Goal: Task Accomplishment & Management: Manage account settings

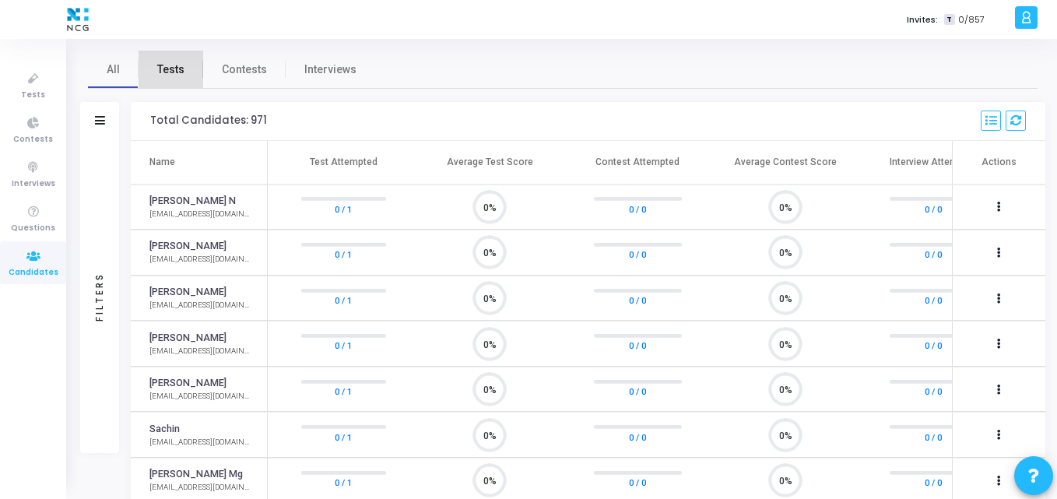
click at [156, 75] on link "Tests" at bounding box center [171, 69] width 65 height 37
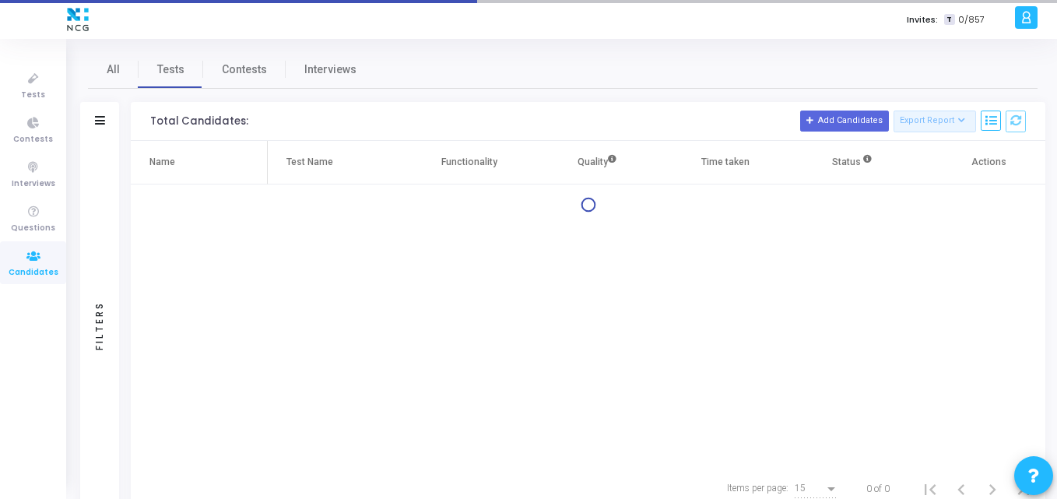
click at [93, 118] on div "Filters" at bounding box center [99, 121] width 39 height 39
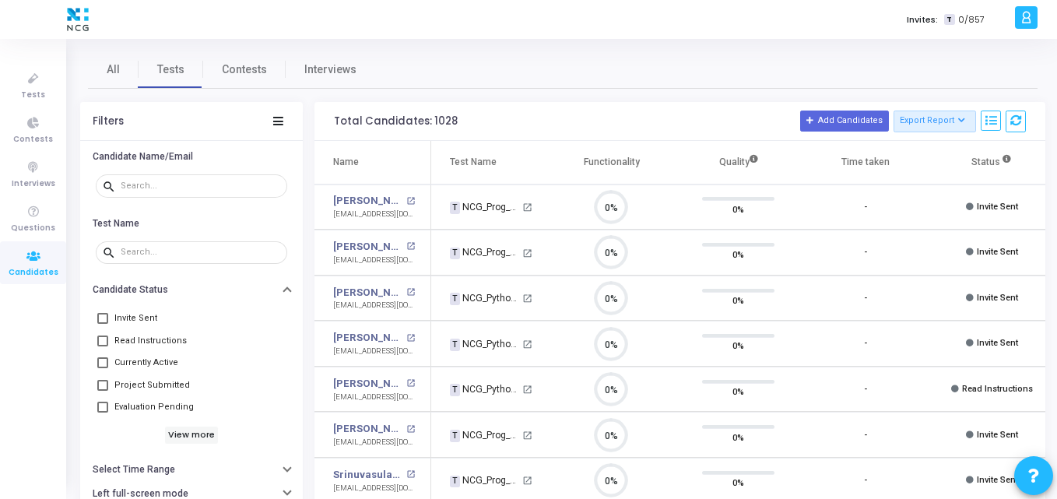
scroll to position [33, 40]
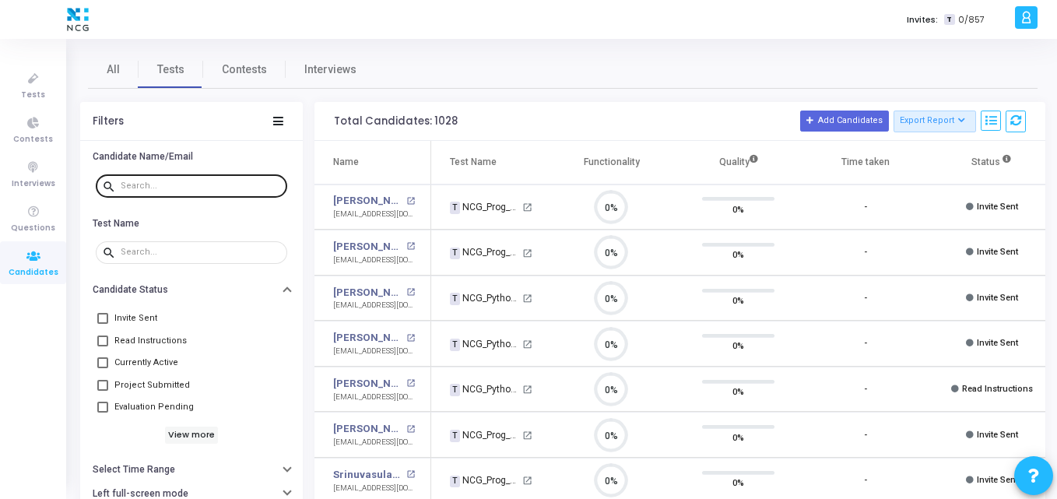
click at [154, 180] on div at bounding box center [201, 185] width 160 height 25
paste input "[EMAIL_ADDRESS][DOMAIN_NAME]"
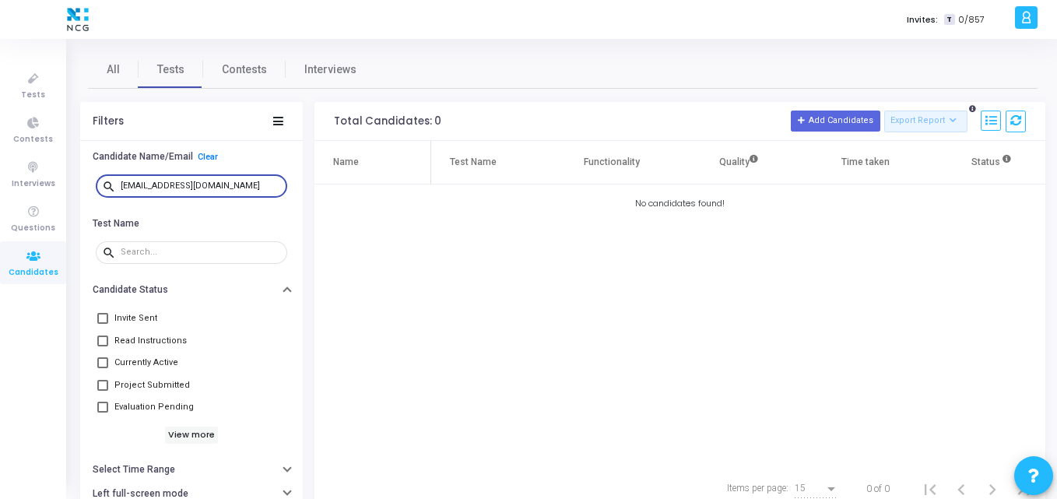
type input "[EMAIL_ADDRESS][DOMAIN_NAME]"
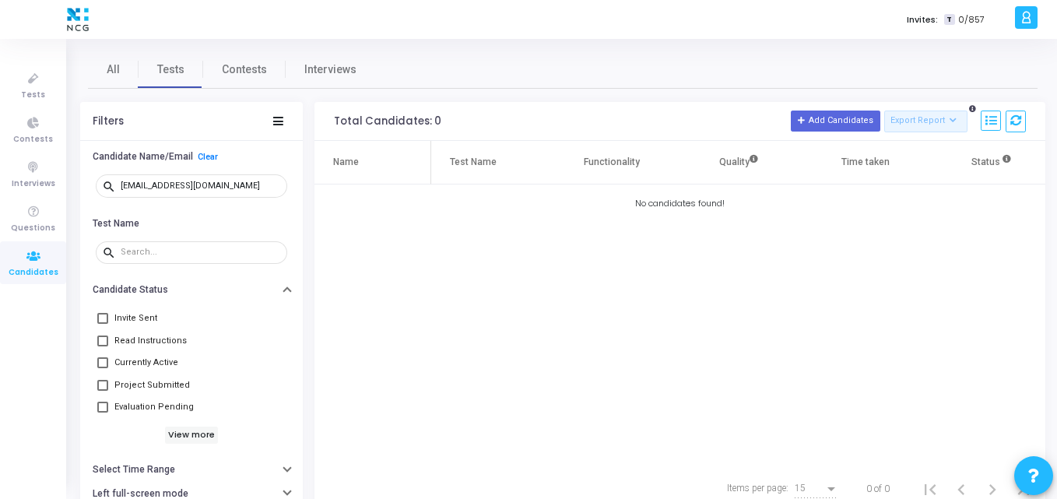
click at [544, 286] on div "Name Test Name Functionality Quality Time taken Status Actions No candidates fo…" at bounding box center [679, 304] width 731 height 326
click at [30, 82] on icon at bounding box center [33, 78] width 33 height 19
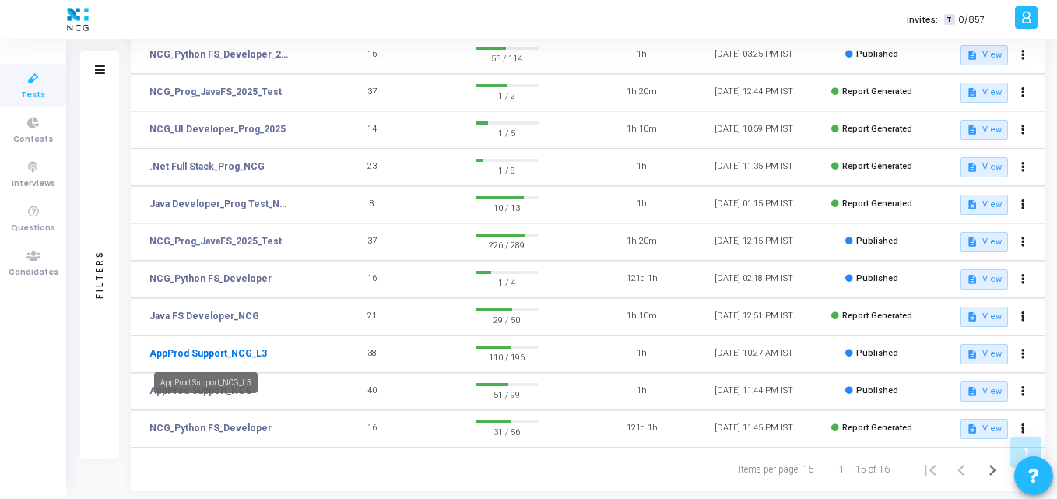
click at [229, 355] on link "AppProd Support_NCG_L3" at bounding box center [208, 353] width 118 height 14
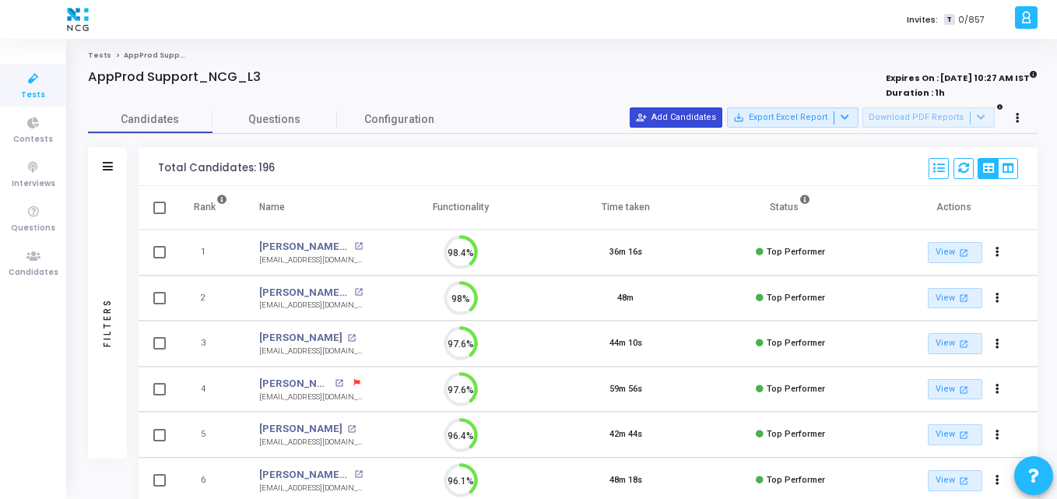
click at [692, 117] on button "person_add_alt Add Candidates" at bounding box center [676, 117] width 93 height 20
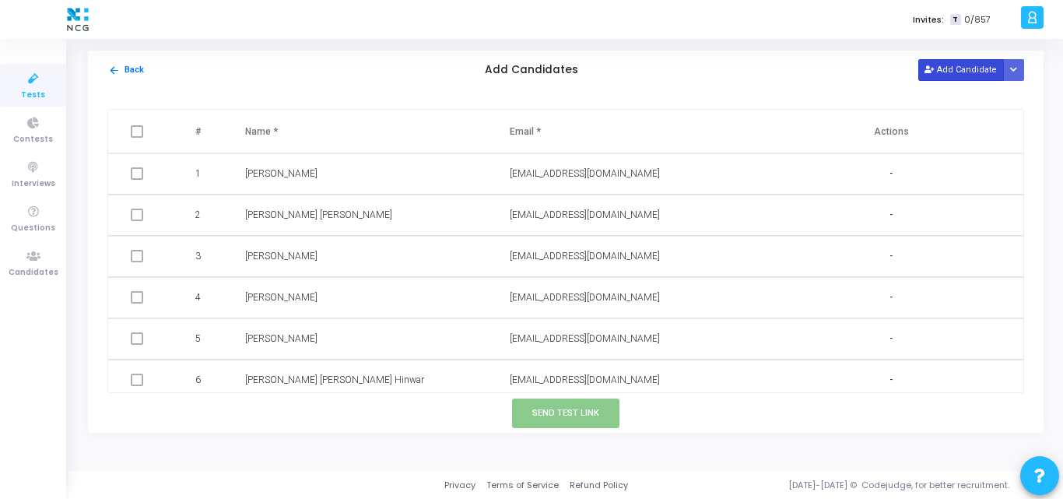
click at [954, 79] on button "Add Candidate" at bounding box center [962, 69] width 86 height 21
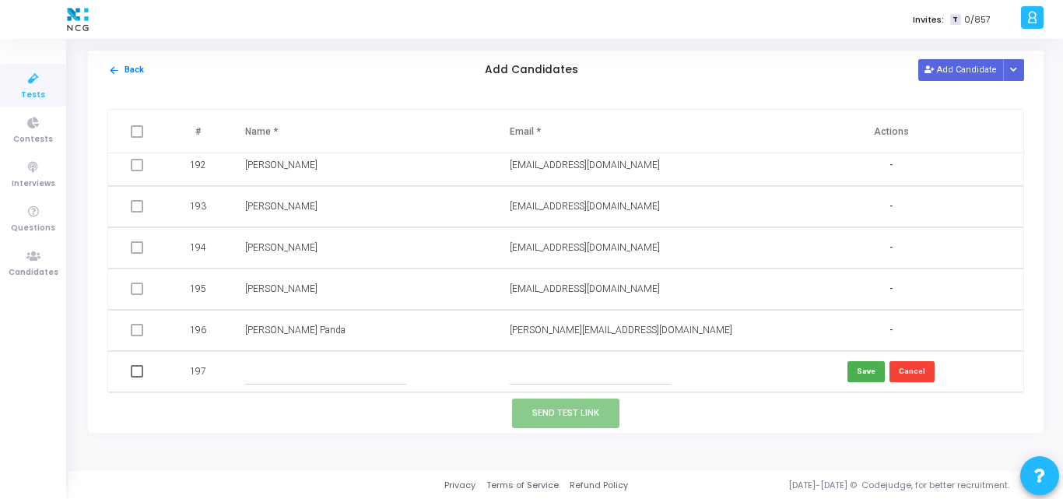
click at [542, 369] on input "text" at bounding box center [590, 372] width 161 height 26
paste input "[EMAIL_ADDRESS][DOMAIN_NAME]"
type input "[EMAIL_ADDRESS][DOMAIN_NAME]"
drag, startPoint x: 273, startPoint y: 354, endPoint x: 272, endPoint y: 371, distance: 16.4
click at [272, 371] on td at bounding box center [362, 371] width 265 height 41
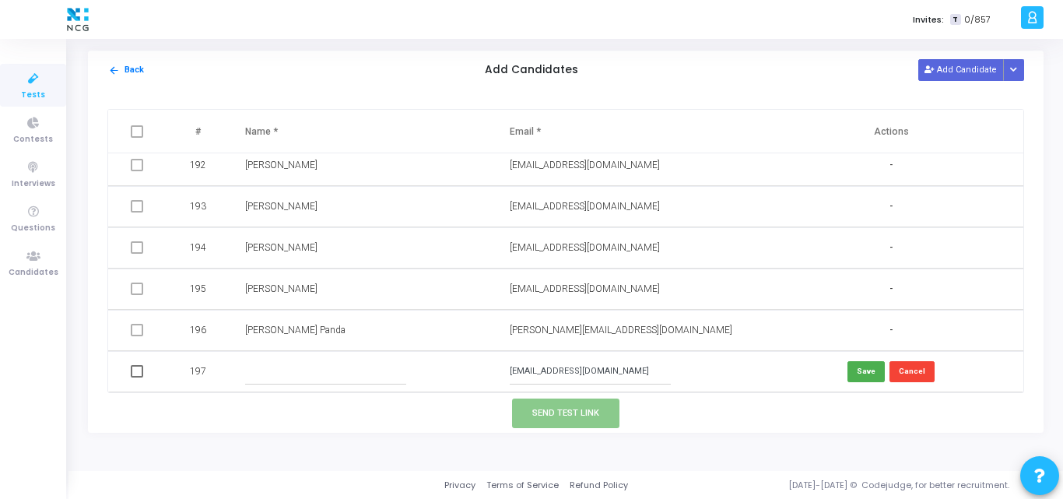
click at [272, 371] on input "text" at bounding box center [325, 372] width 161 height 26
paste input "[PERSON_NAME]"
type input "[PERSON_NAME]"
click at [854, 364] on button "Save" at bounding box center [866, 371] width 37 height 21
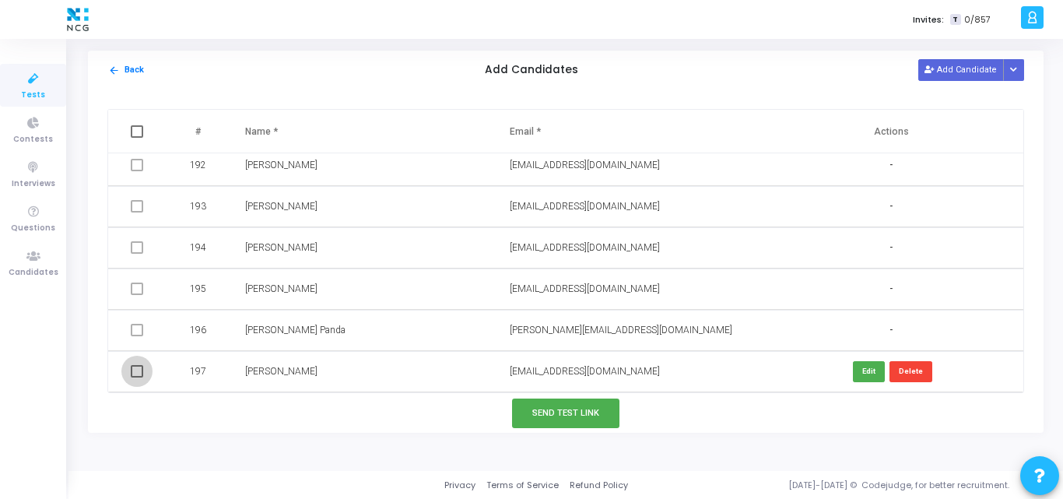
click at [137, 373] on span at bounding box center [137, 371] width 12 height 12
click at [137, 378] on input "checkbox" at bounding box center [136, 378] width 1 height 1
checkbox input "true"
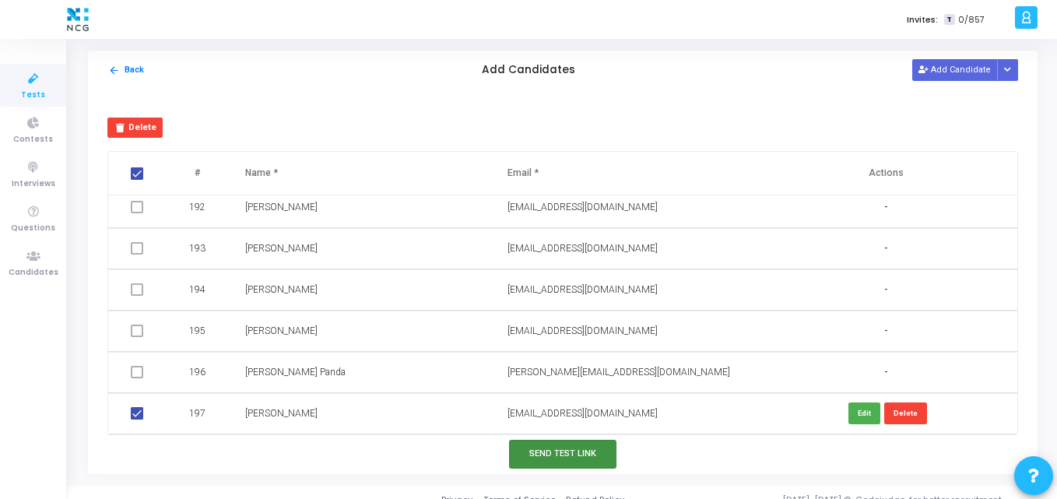
click at [546, 448] on button "Send Test Link" at bounding box center [562, 454] width 107 height 29
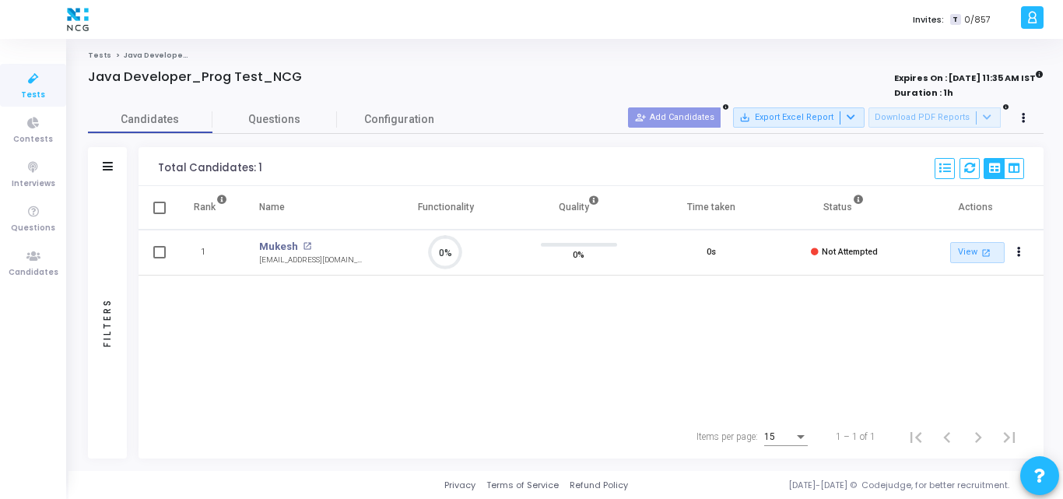
scroll to position [33, 40]
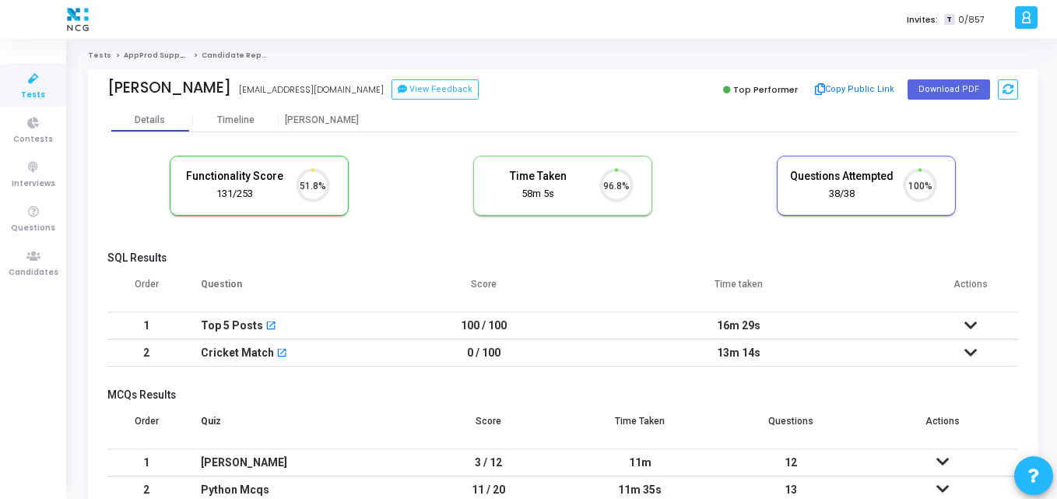
scroll to position [33, 40]
click at [382, 255] on h5 "SQL Results" at bounding box center [562, 257] width 911 height 13
click at [929, 83] on button "Download PDF" at bounding box center [949, 89] width 83 height 20
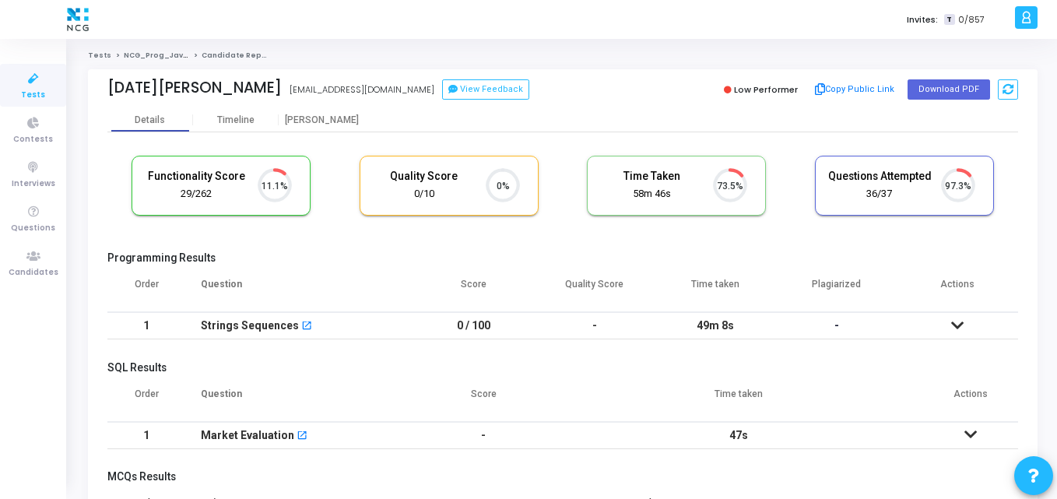
scroll to position [33, 40]
click at [462, 90] on div "Chaitra P pchaitra26@gmail.com View Feedback" at bounding box center [331, 90] width 448 height 23
click at [474, 255] on h5 "Programming Results" at bounding box center [562, 257] width 911 height 13
click at [405, 250] on cj-candidate-results "Functionality Score 29/262 11.1% Quality Score 0/10 0% Time Taken calculated on…" at bounding box center [562, 439] width 911 height 582
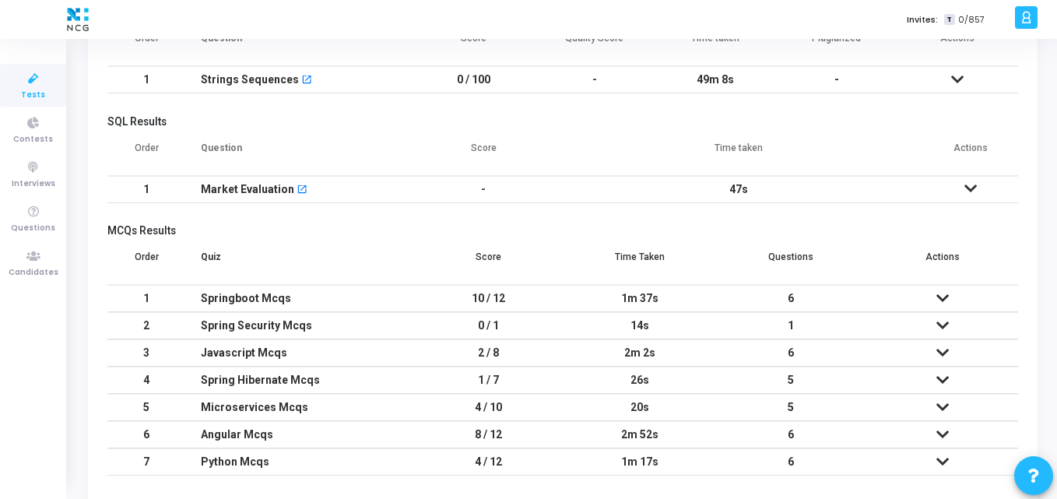
scroll to position [210, 0]
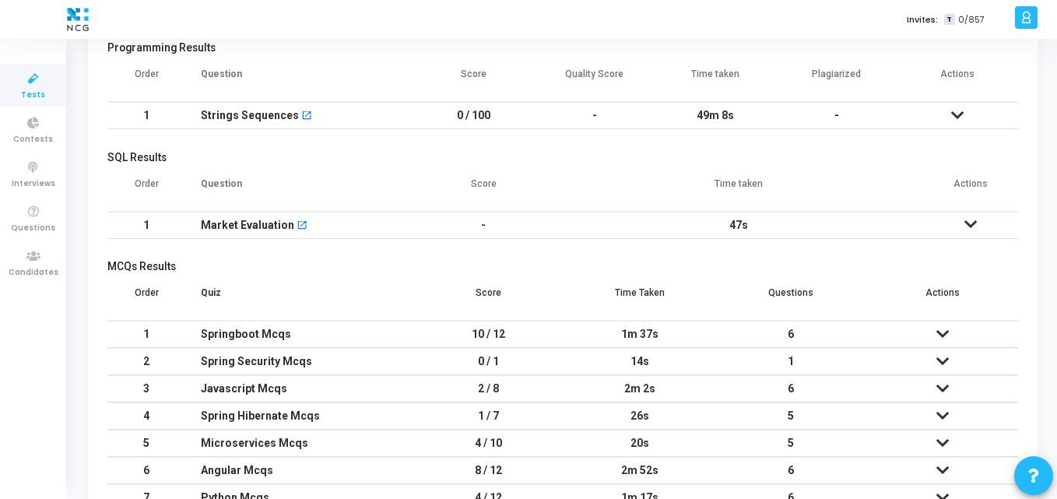
click at [961, 112] on icon at bounding box center [957, 115] width 12 height 11
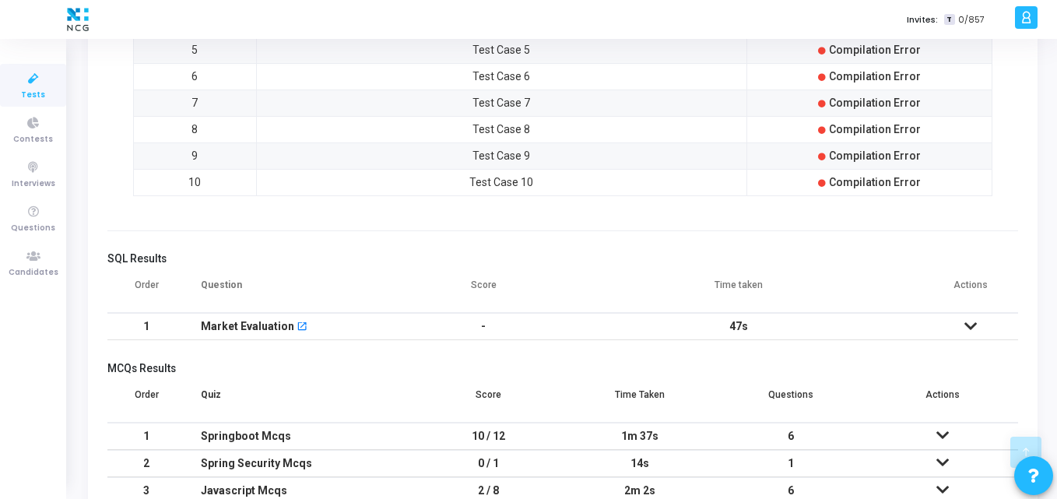
scroll to position [849, 0]
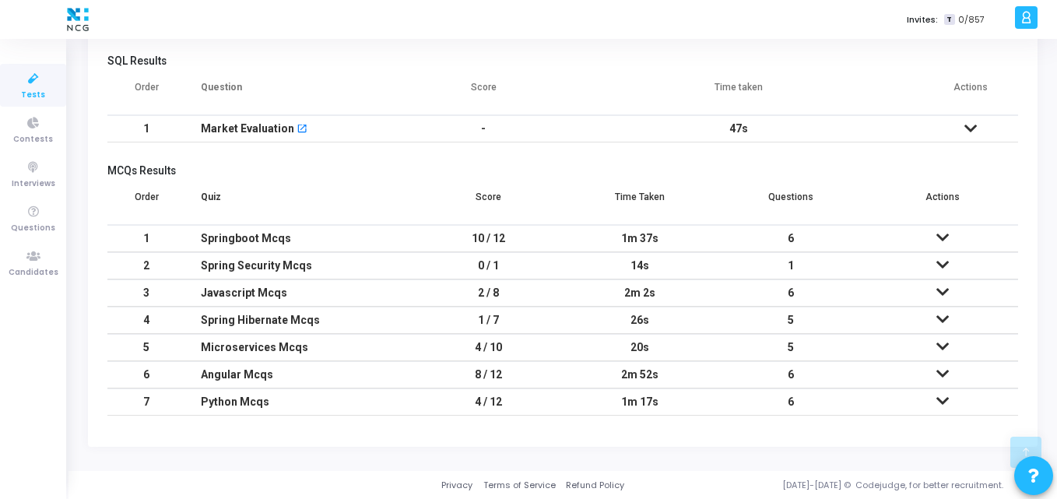
click at [555, 175] on h5 "MCQs Results" at bounding box center [562, 170] width 911 height 13
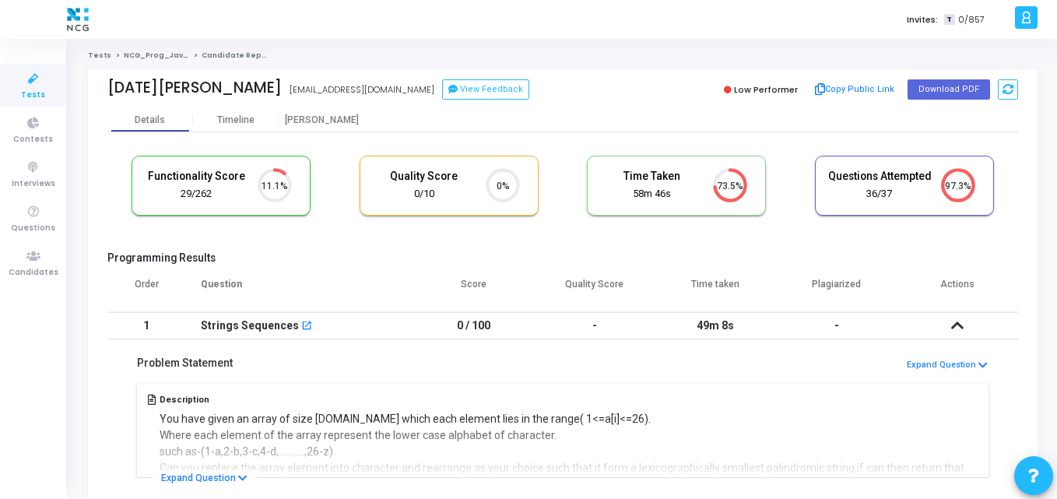
click at [487, 258] on h5 "Programming Results" at bounding box center [562, 257] width 911 height 13
click at [302, 275] on th "Question" at bounding box center [299, 291] width 228 height 44
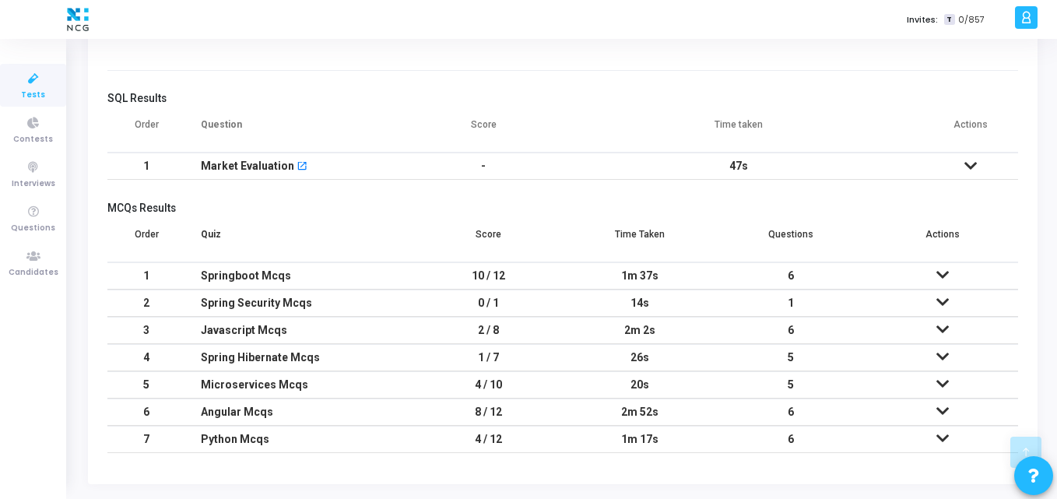
scroll to position [849, 0]
